Goal: Task Accomplishment & Management: Use online tool/utility

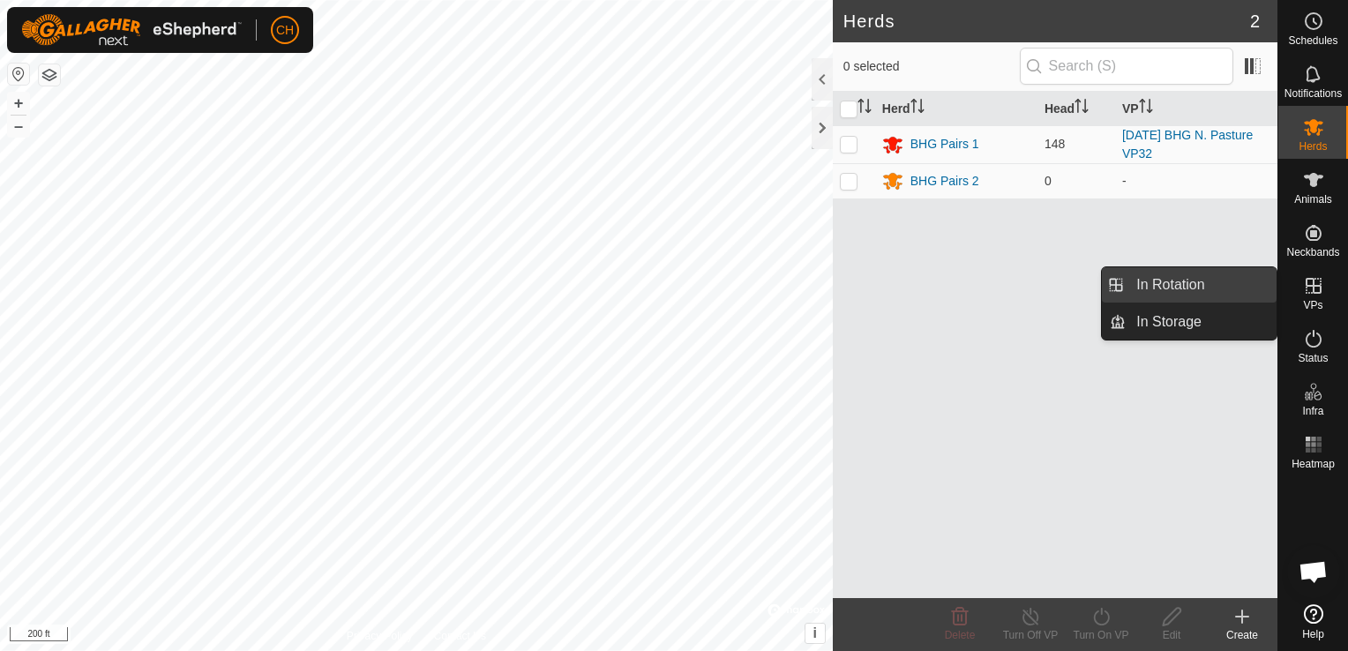
click at [1206, 284] on link "In Rotation" at bounding box center [1201, 284] width 151 height 35
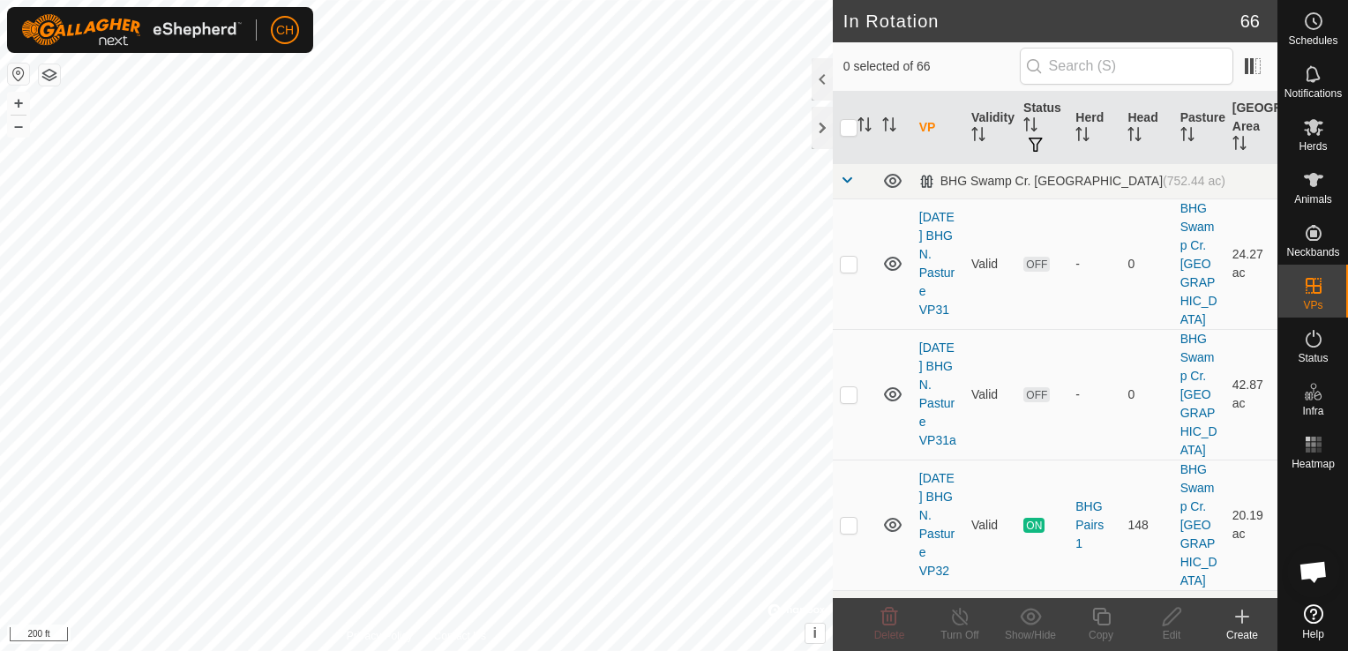
click at [1245, 618] on icon at bounding box center [1242, 616] width 21 height 21
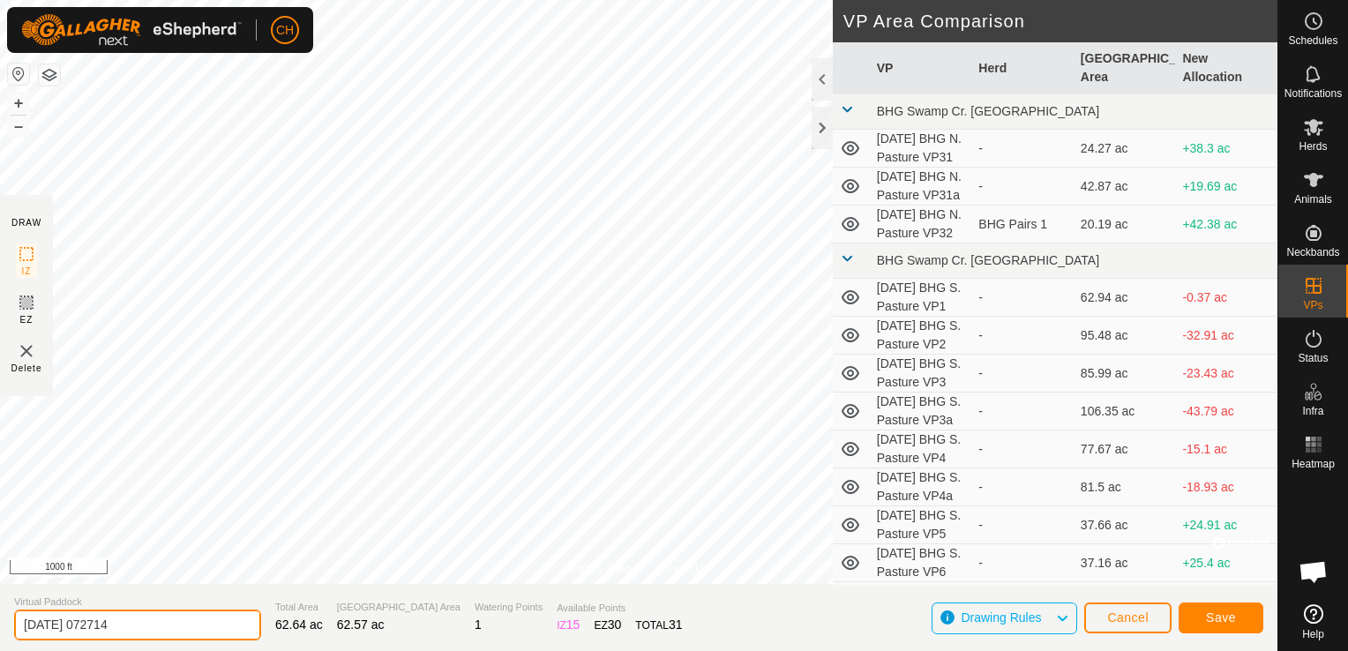
click at [161, 629] on input "[DATE] 072714" at bounding box center [137, 625] width 247 height 31
type input "[DATE] BHG N. Pasture VP32a"
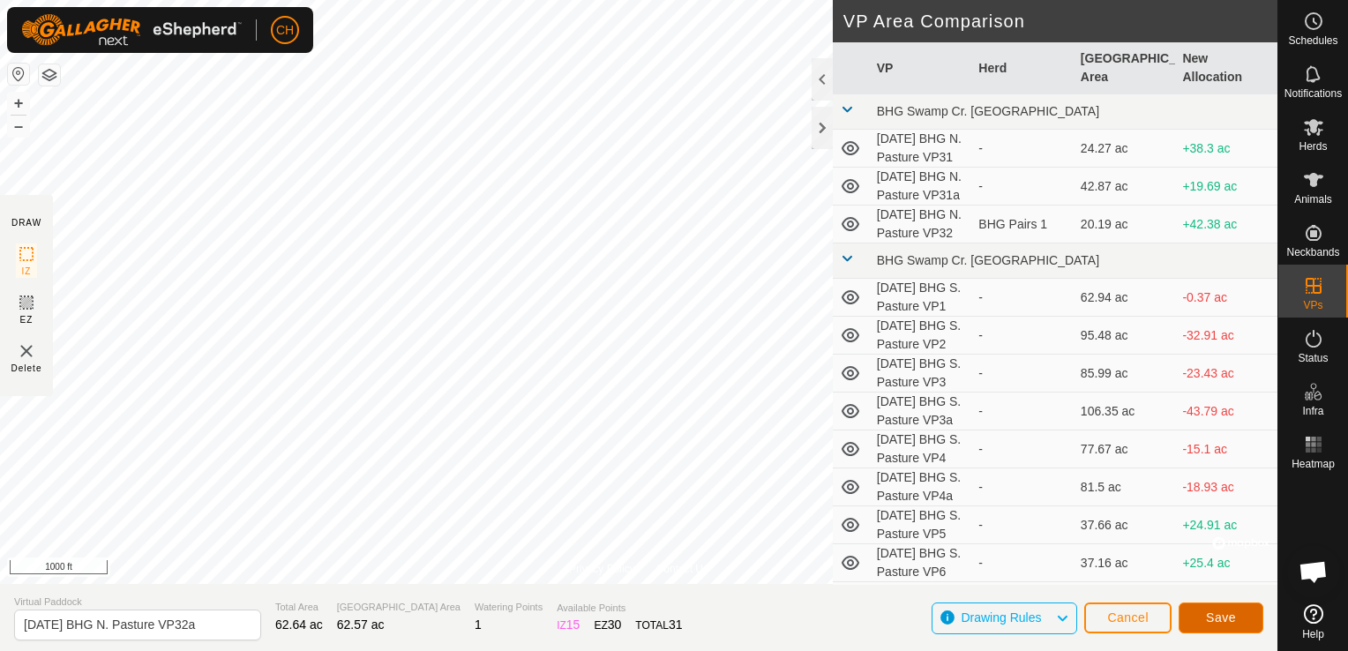
click at [1222, 615] on span "Save" at bounding box center [1221, 617] width 30 height 14
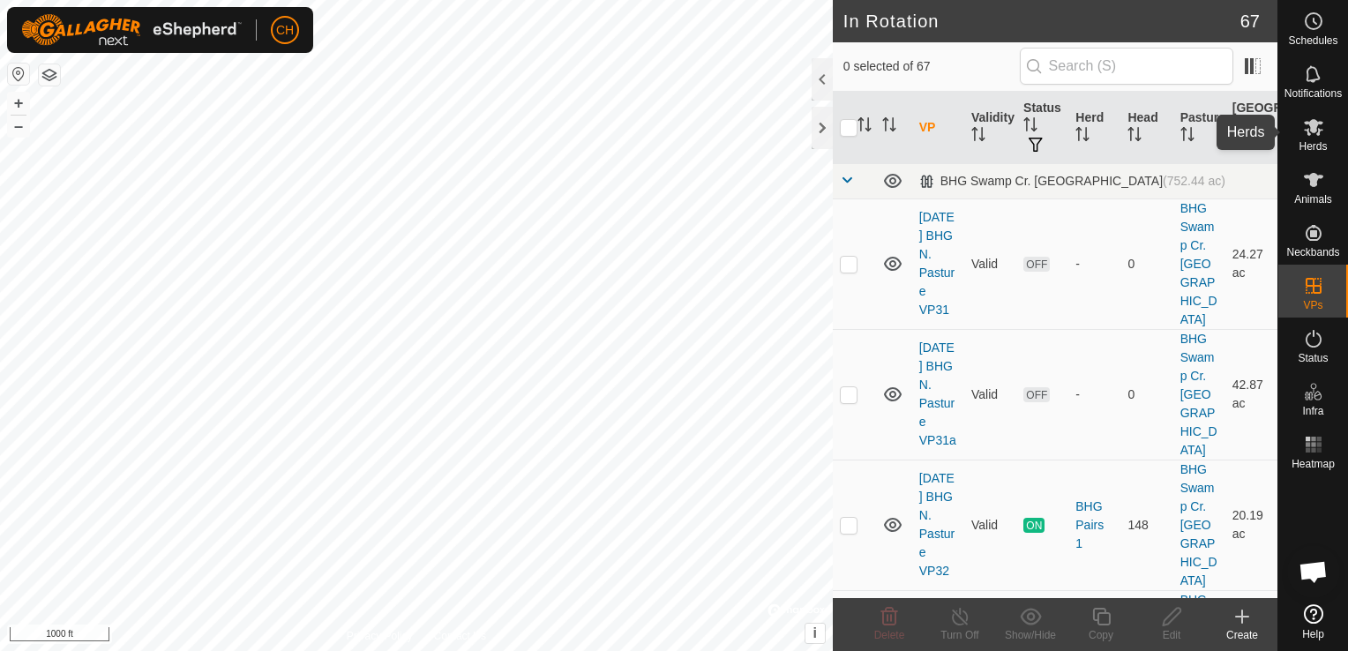
click at [1317, 131] on icon at bounding box center [1313, 127] width 19 height 17
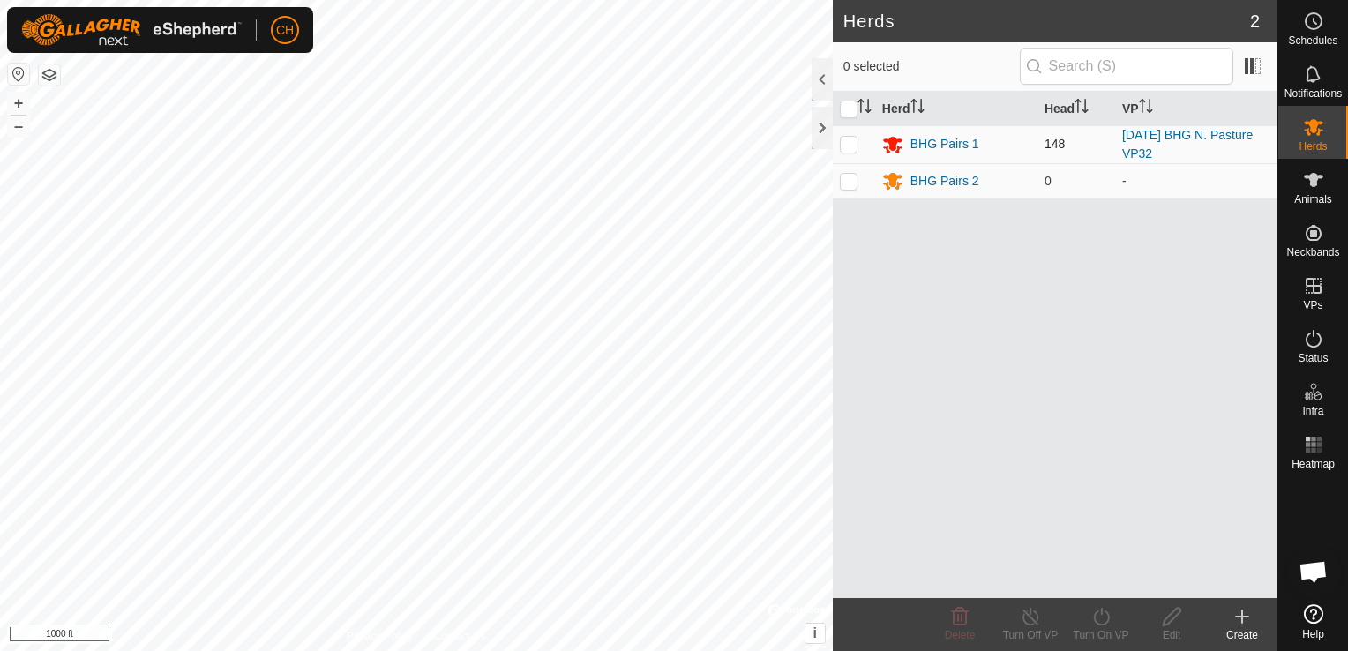
click at [849, 142] on p-checkbox at bounding box center [849, 144] width 18 height 14
checkbox input "true"
click at [1099, 619] on icon at bounding box center [1101, 616] width 22 height 21
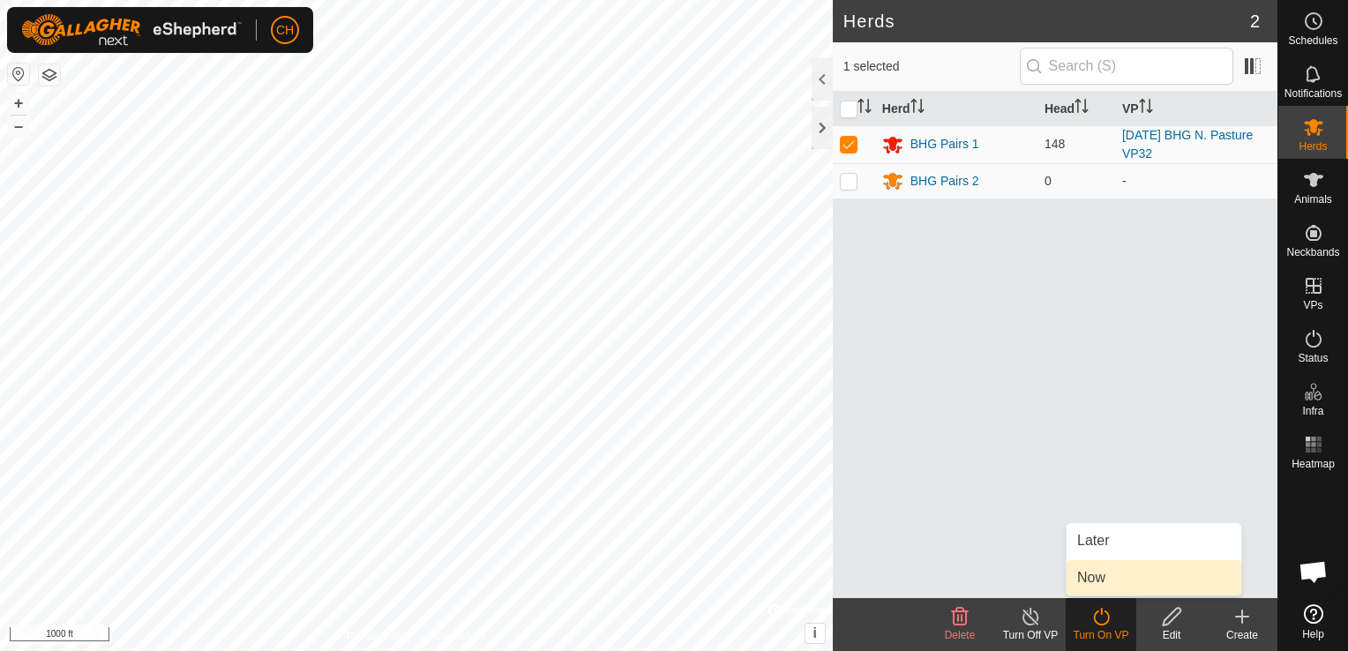
click at [1115, 577] on link "Now" at bounding box center [1154, 577] width 175 height 35
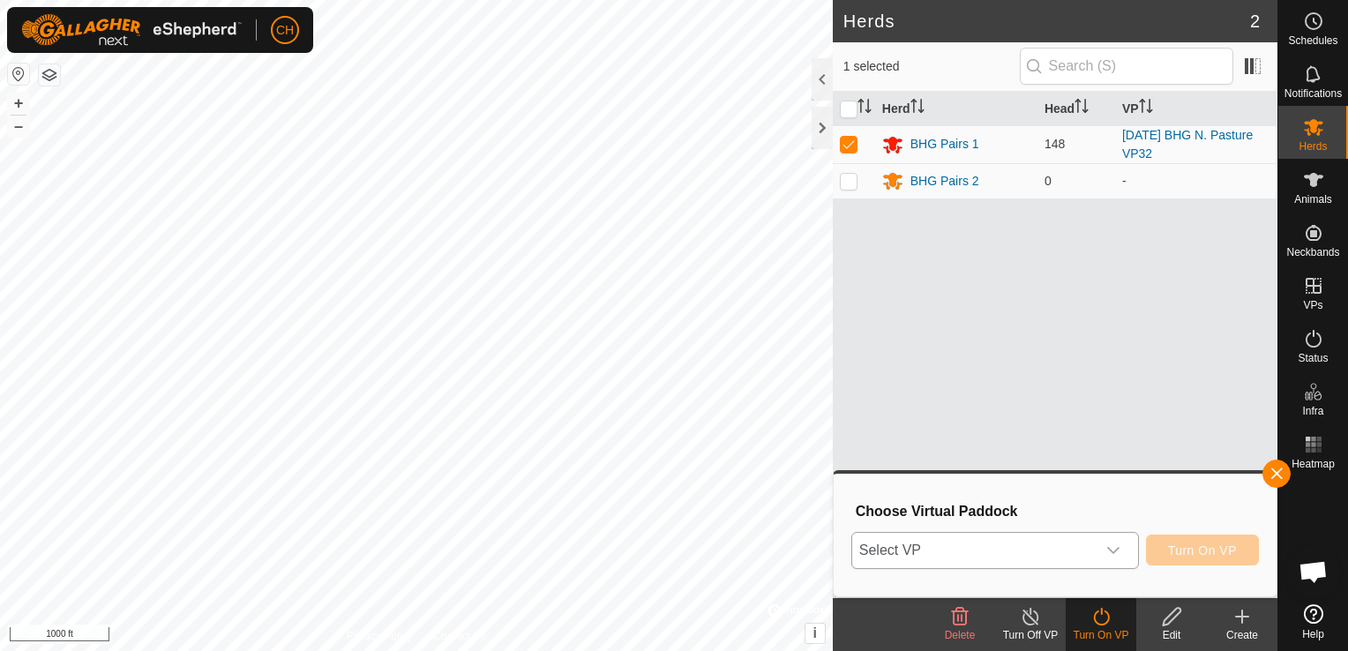
click at [1120, 546] on icon "dropdown trigger" at bounding box center [1113, 550] width 14 height 14
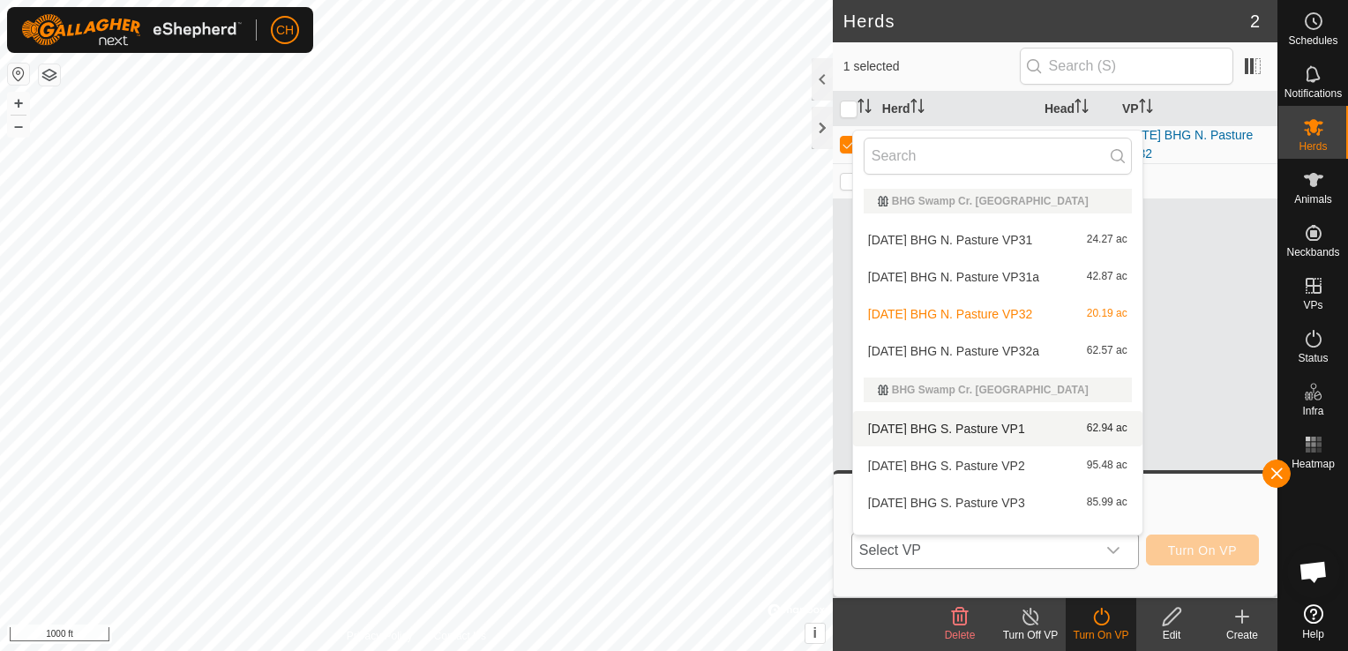
scroll to position [23, 0]
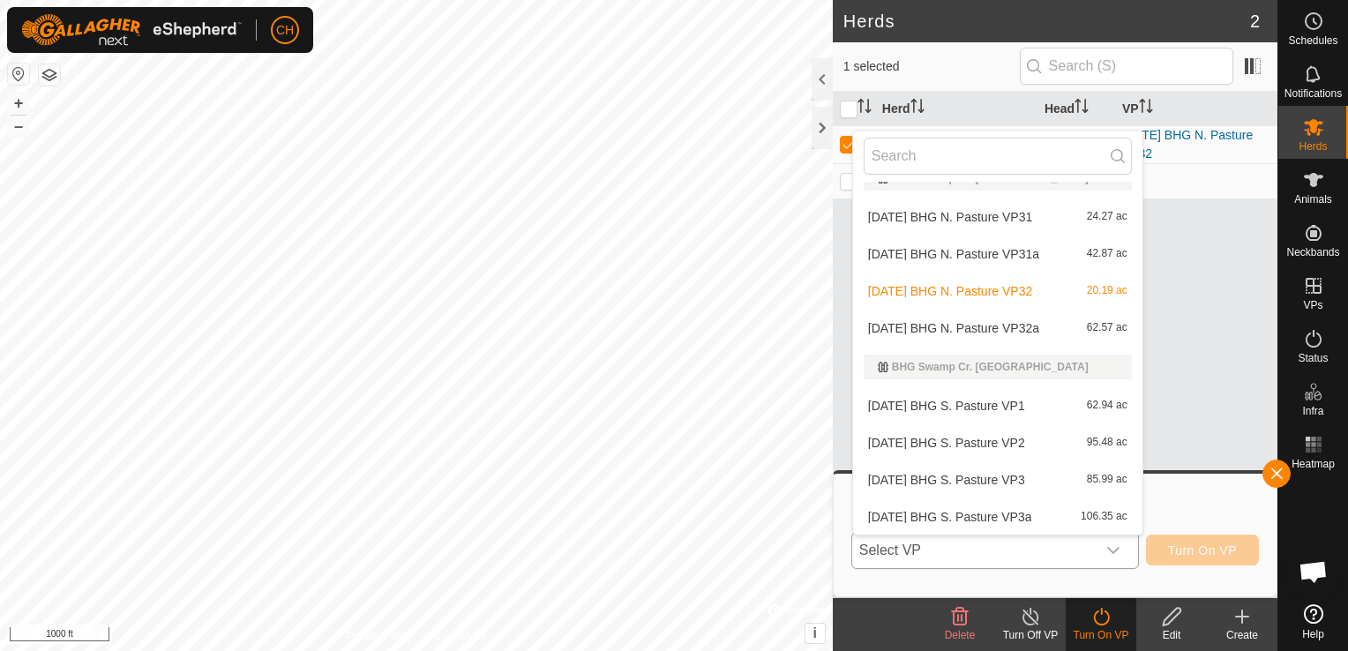
click at [1052, 333] on li "[DATE] BHG N. Pasture VP32a 62.57 ac" at bounding box center [997, 328] width 289 height 35
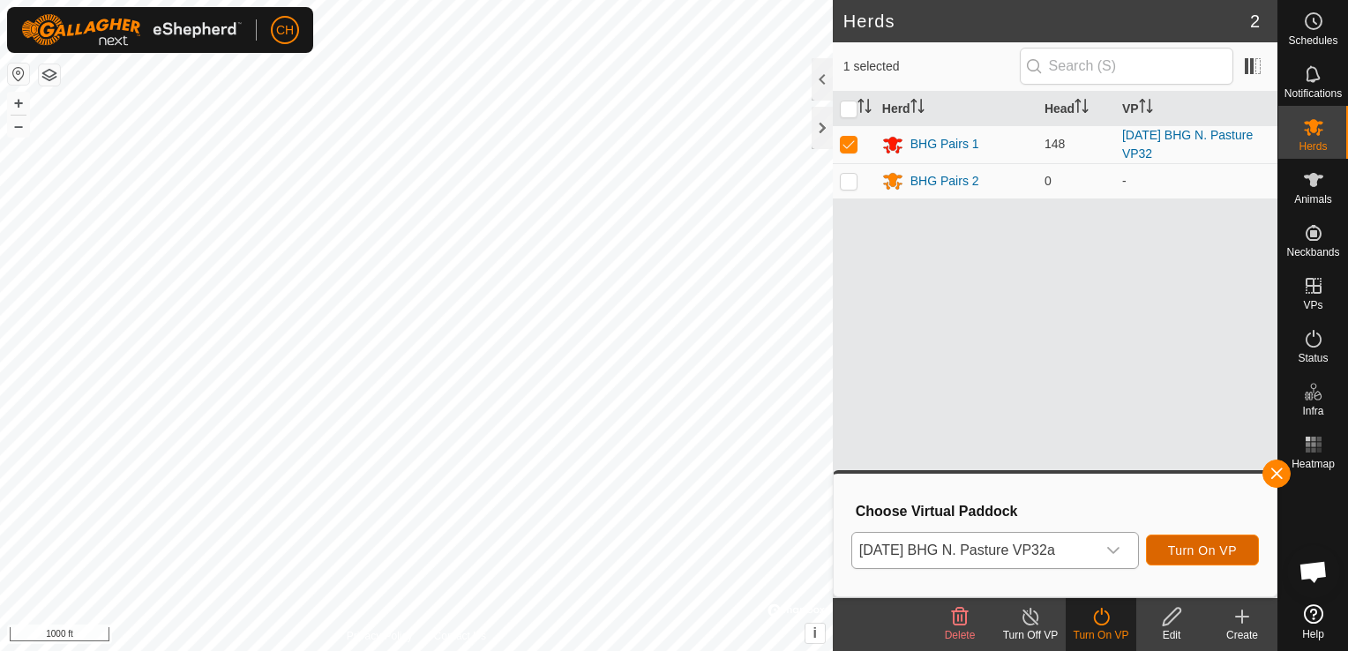
click at [1204, 556] on span "Turn On VP" at bounding box center [1202, 550] width 69 height 14
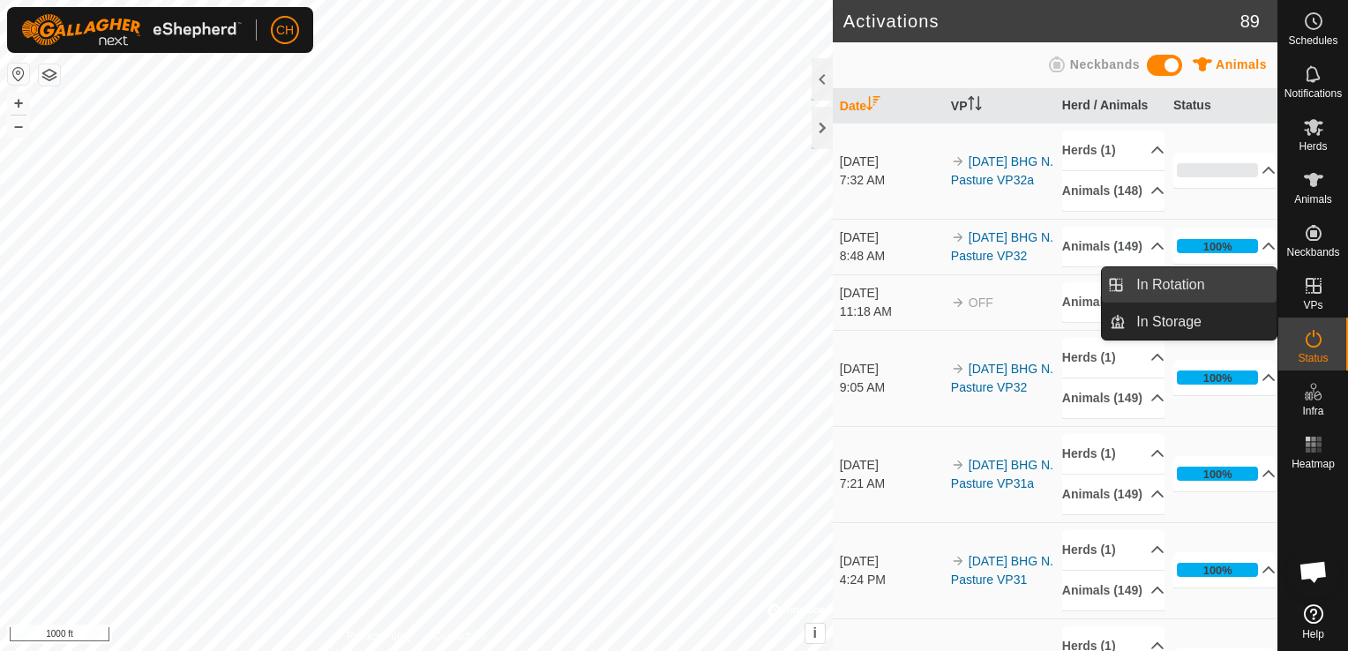
click at [1191, 289] on link "In Rotation" at bounding box center [1201, 284] width 151 height 35
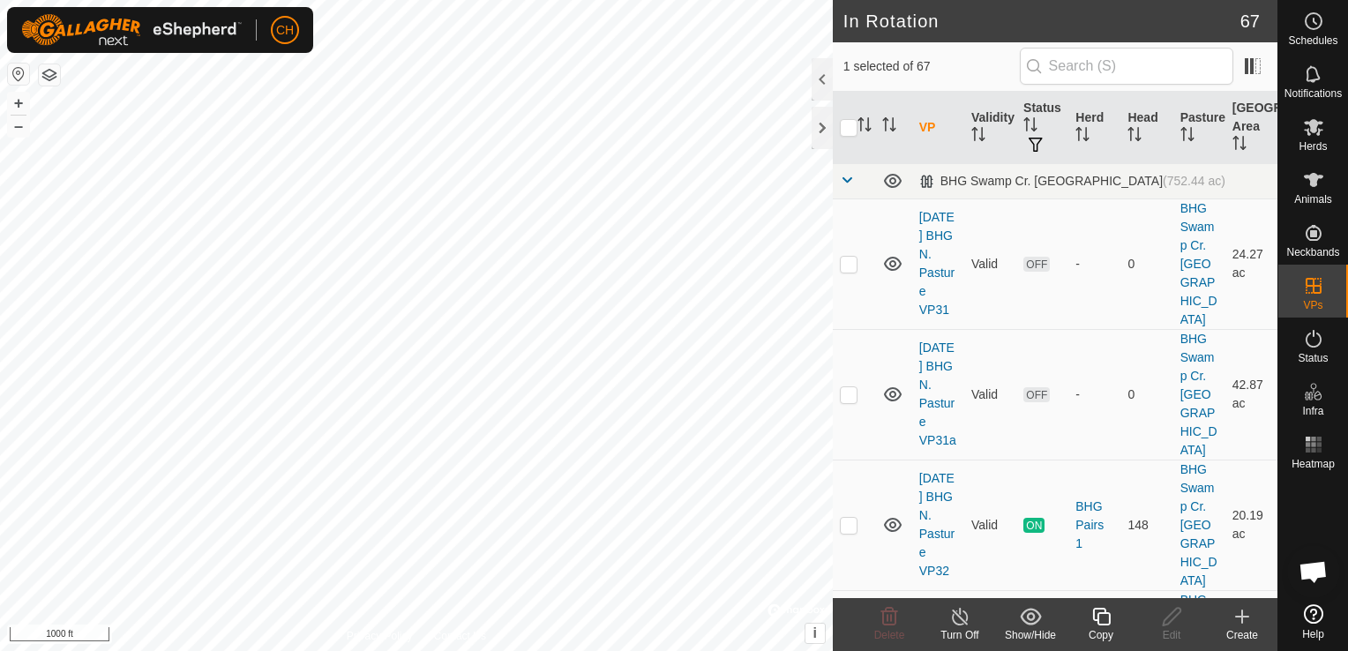
click at [1244, 617] on icon at bounding box center [1242, 617] width 12 height 0
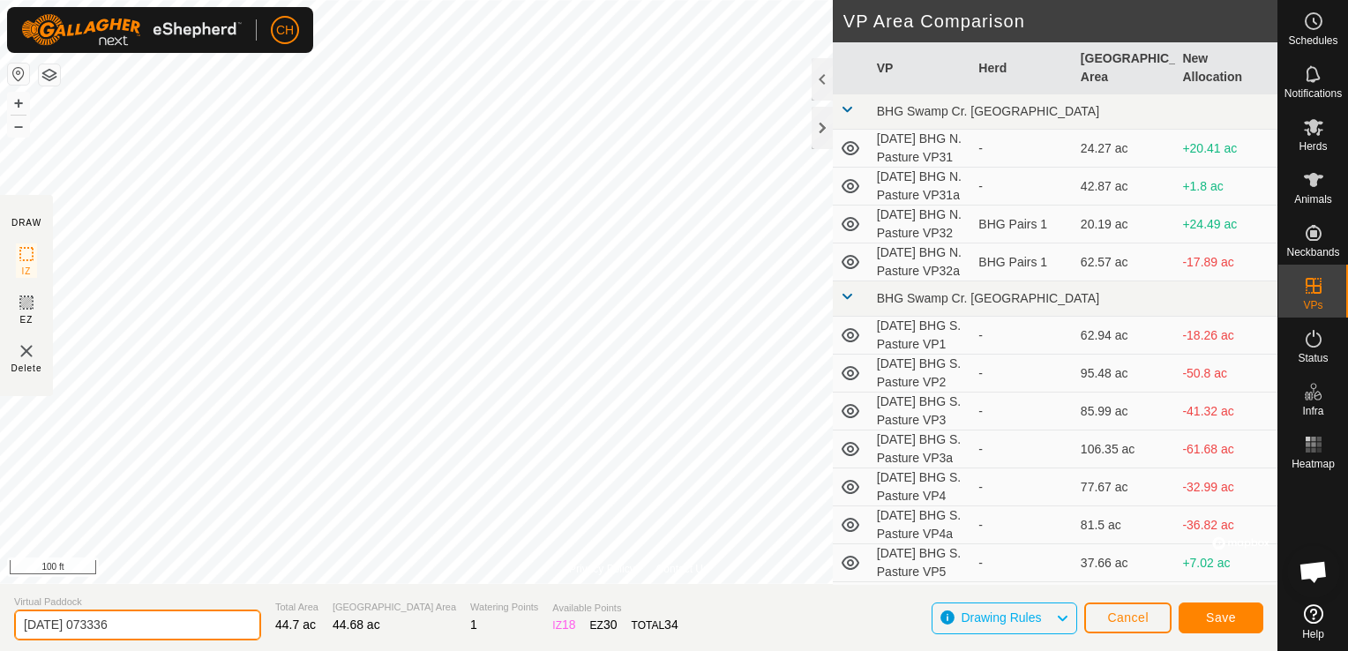
click at [169, 624] on input "[DATE] 073336" at bounding box center [137, 625] width 247 height 31
type input "[DATE] BHG N. Pasture VP33"
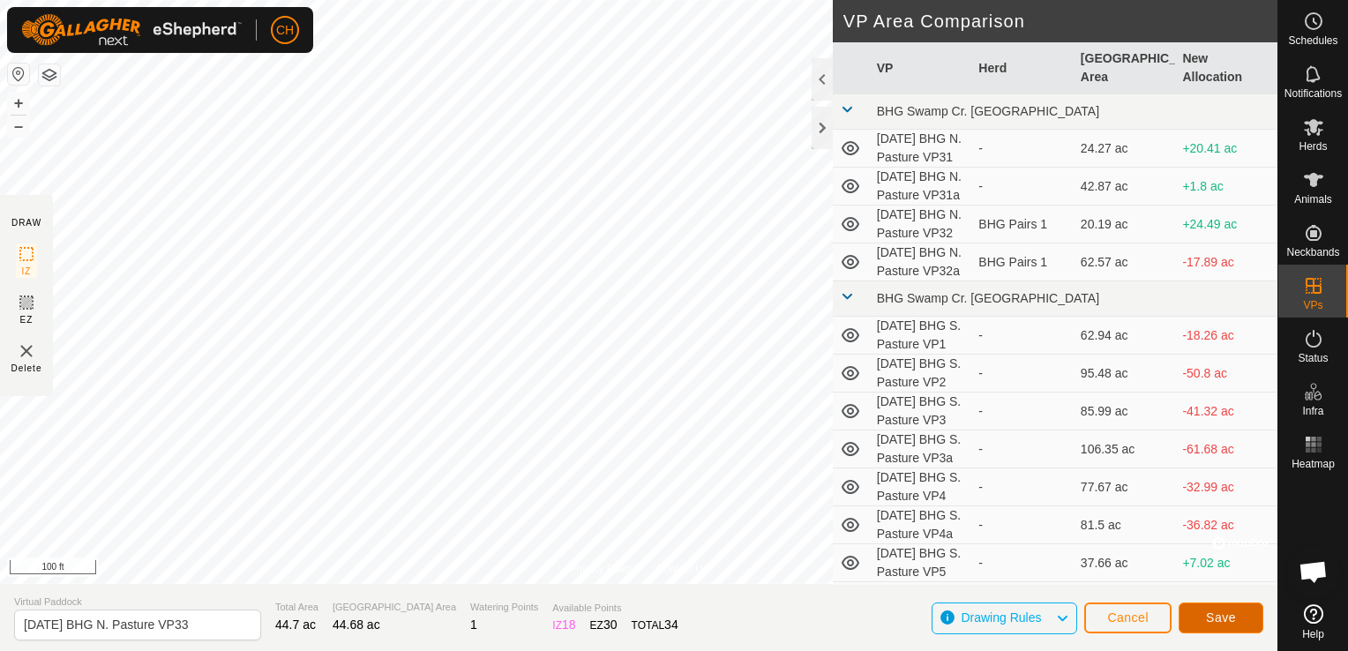
click at [1221, 621] on span "Save" at bounding box center [1221, 617] width 30 height 14
